Goal: Information Seeking & Learning: Learn about a topic

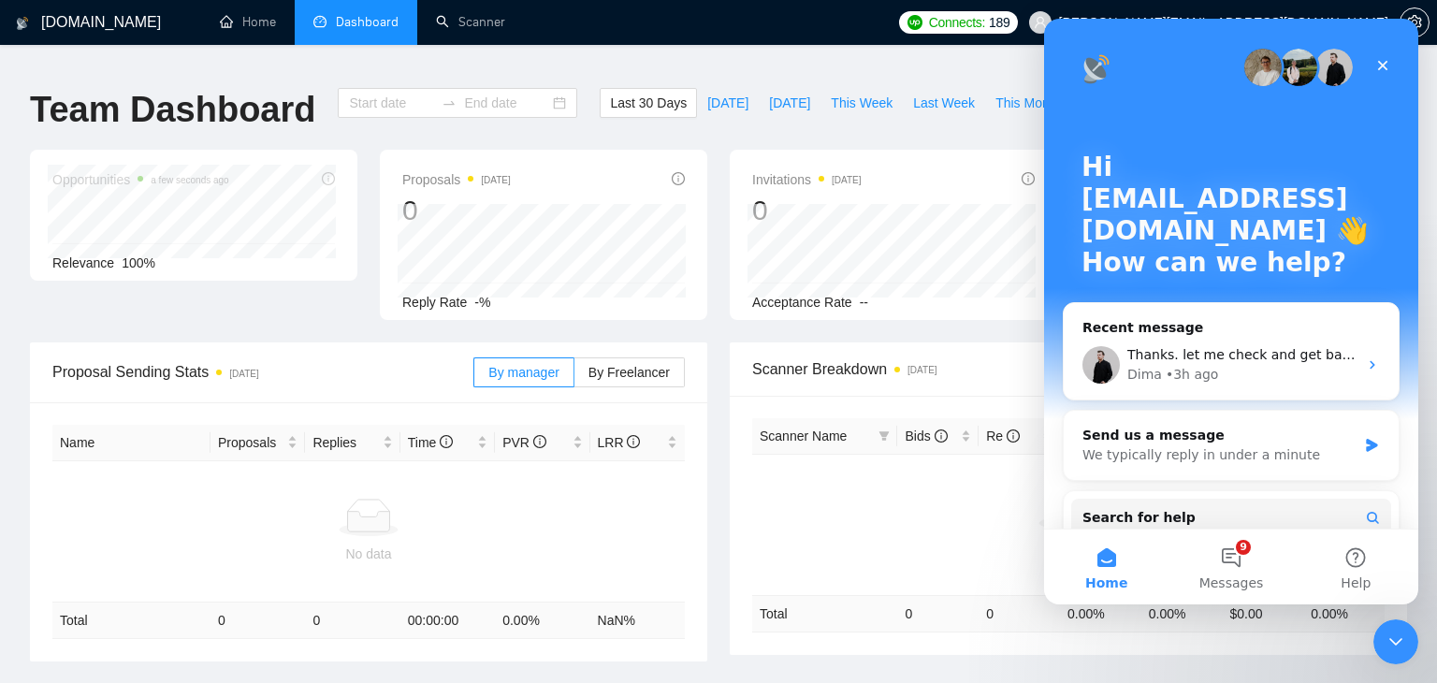
type input "[DATE]"
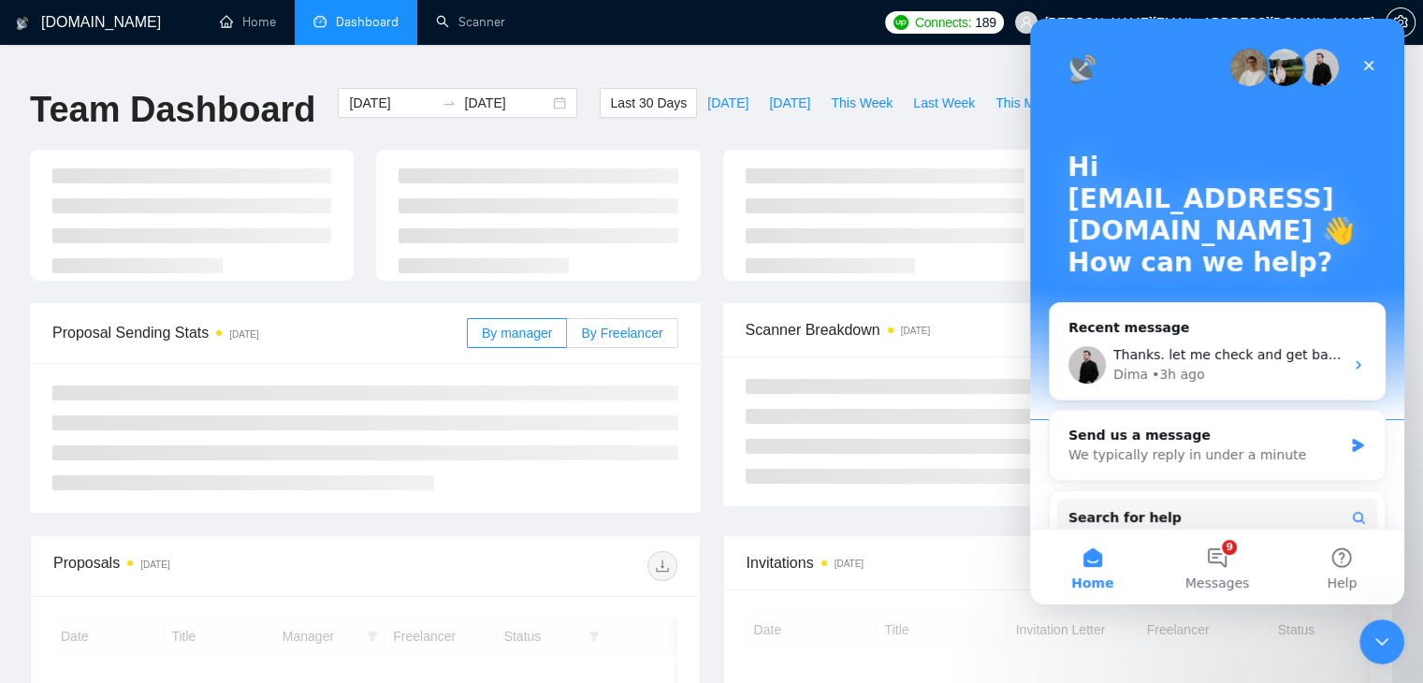
click at [629, 326] on span "By Freelancer" at bounding box center [621, 333] width 81 height 15
click at [567, 338] on input "By Freelancer" at bounding box center [567, 338] width 0 height 0
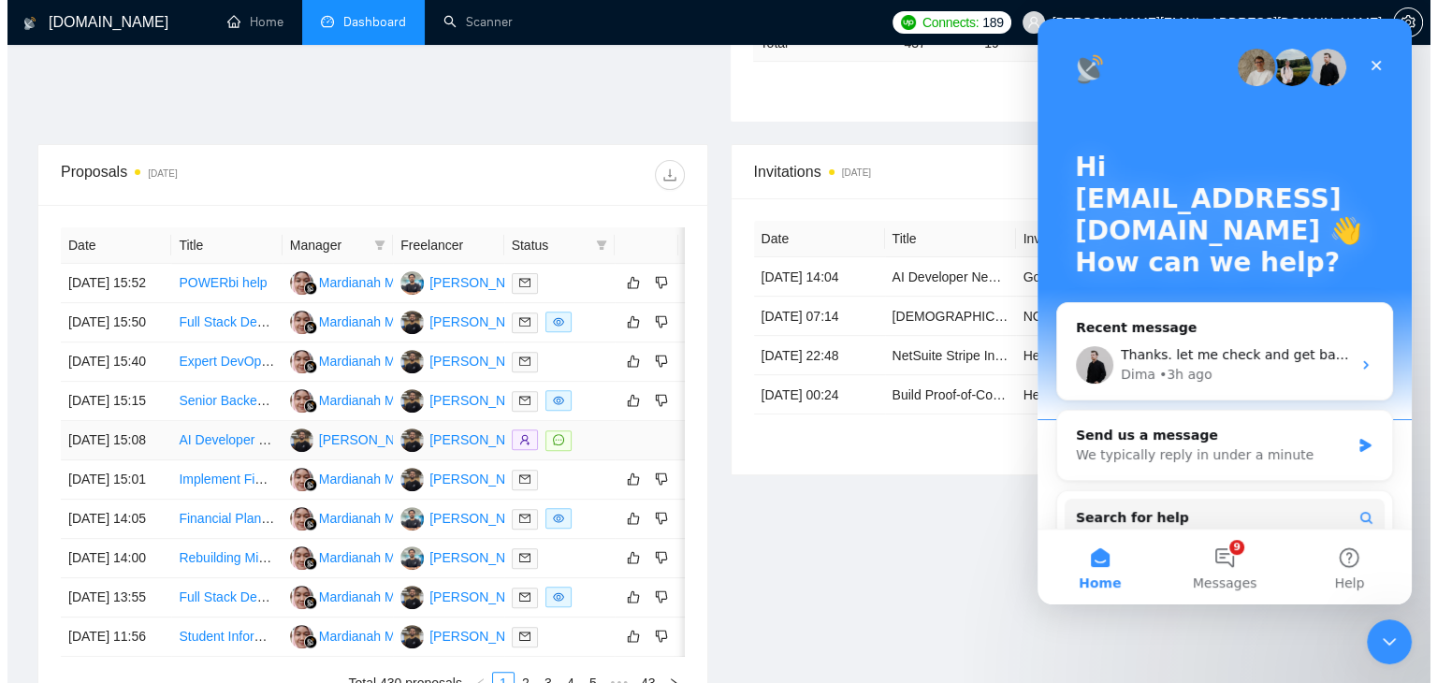
scroll to position [570, 0]
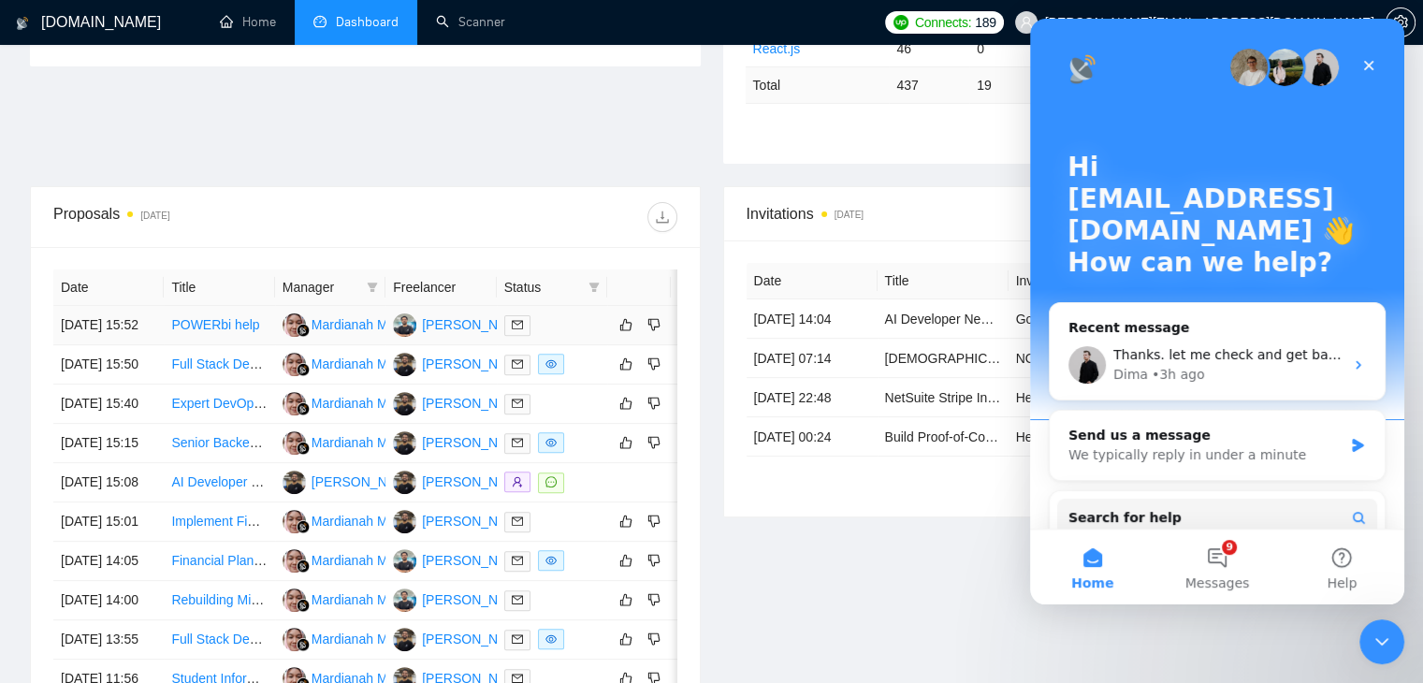
click at [236, 323] on link "POWERbi help" at bounding box center [215, 324] width 88 height 15
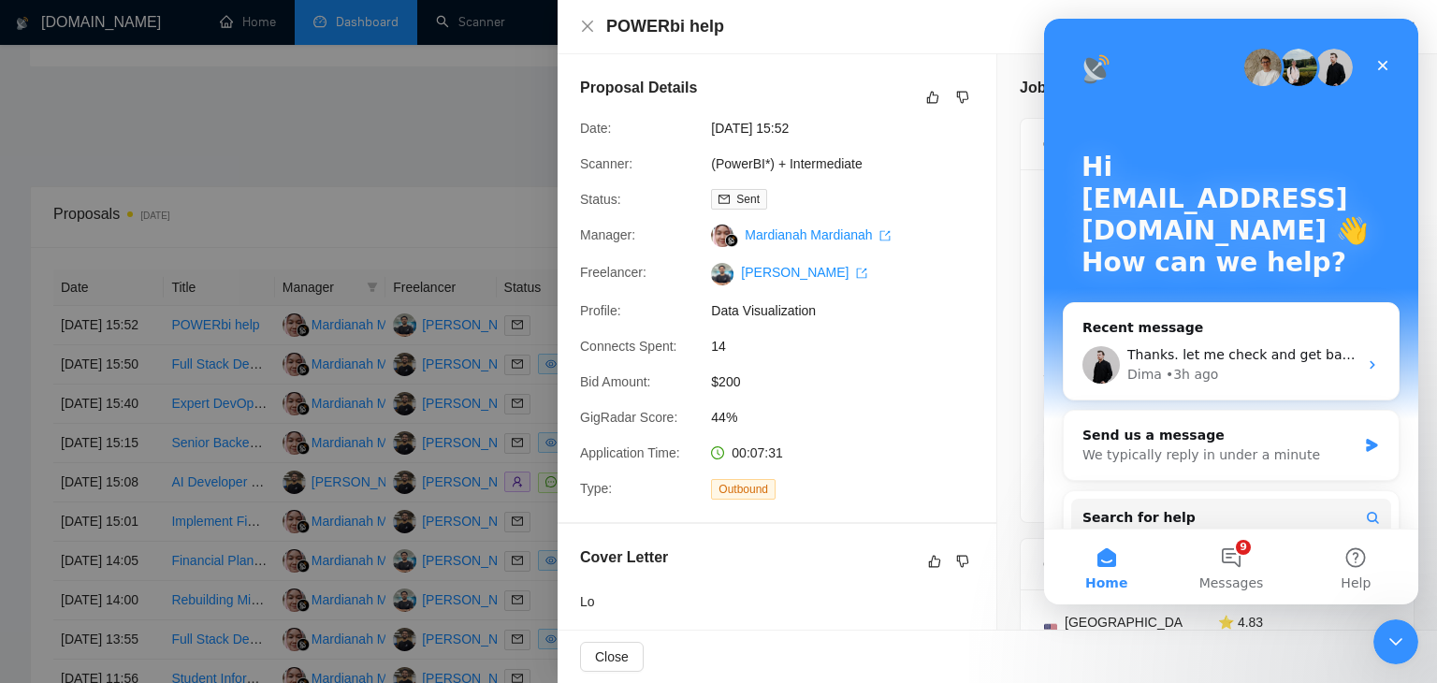
click at [199, 404] on div at bounding box center [718, 341] width 1437 height 683
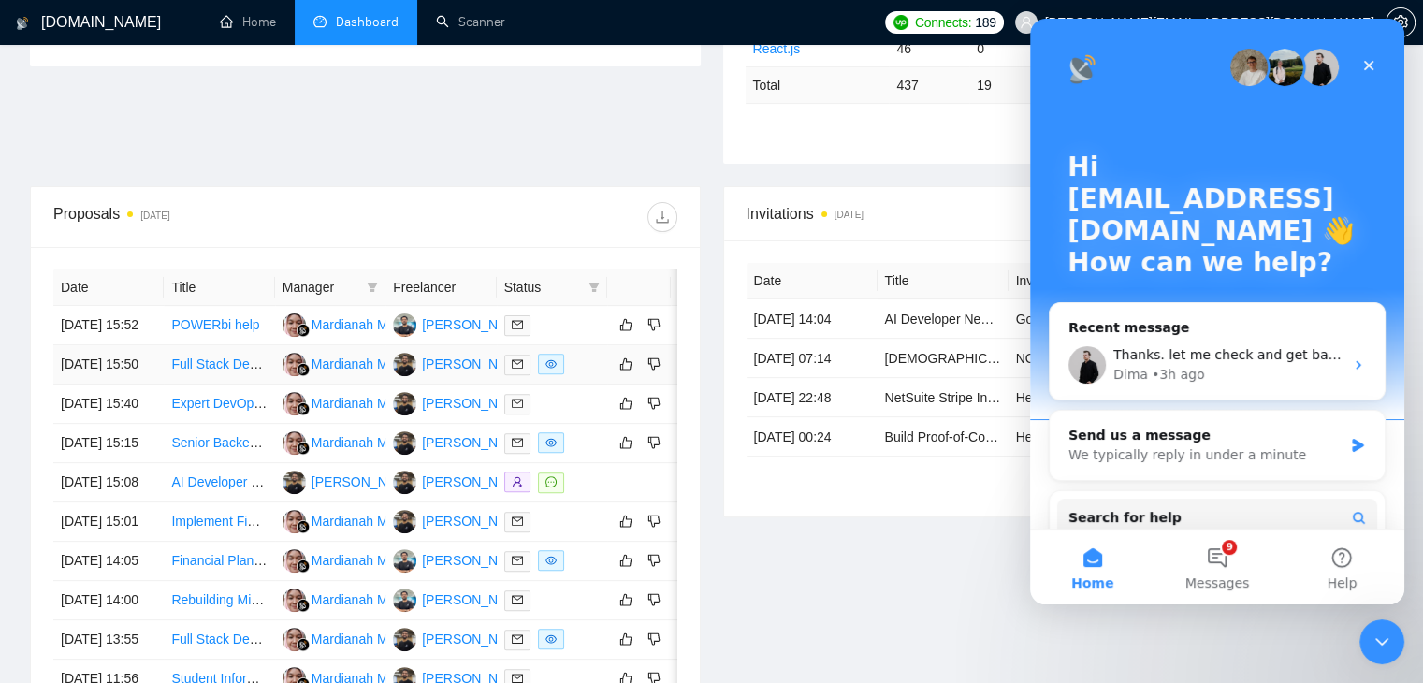
click at [213, 371] on link "Full Stack Developer For Web Application" at bounding box center [291, 364] width 241 height 15
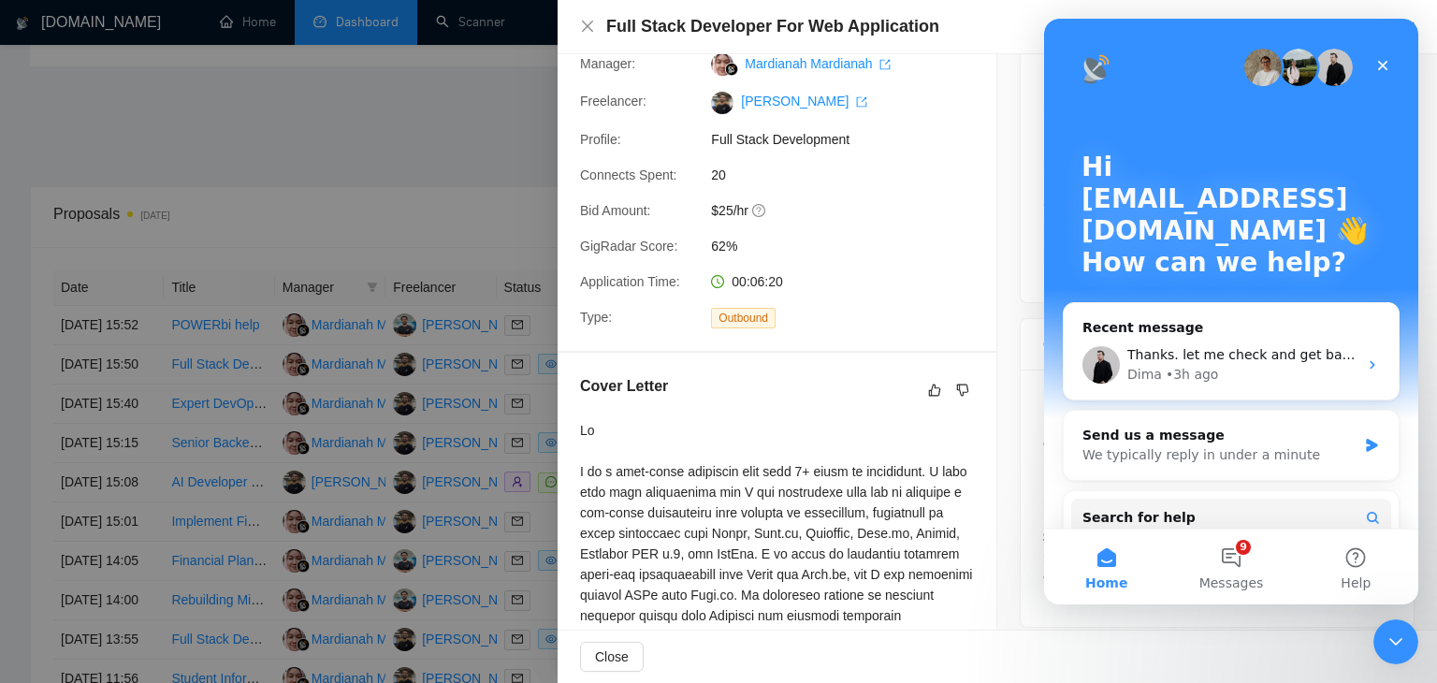
scroll to position [172, 0]
click at [1391, 63] on div "Close" at bounding box center [1383, 66] width 34 height 34
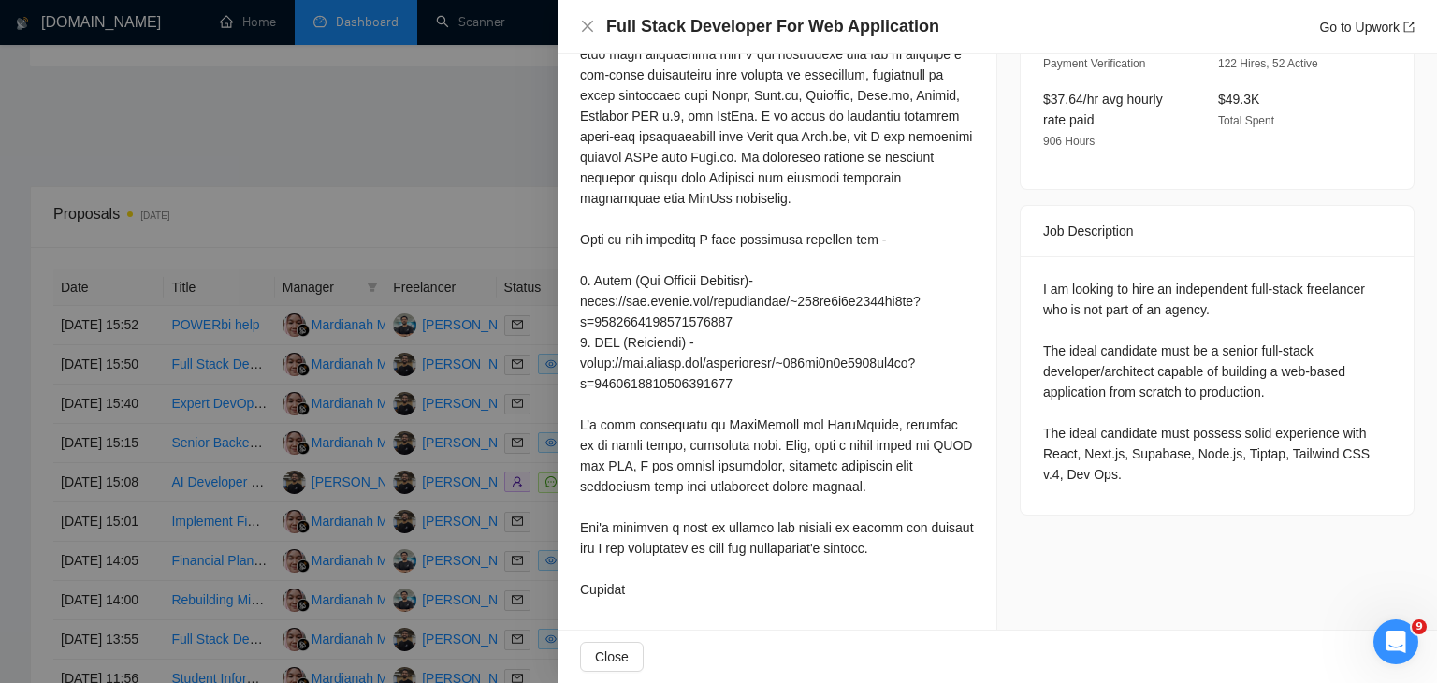
scroll to position [0, 0]
